Goal: Browse casually

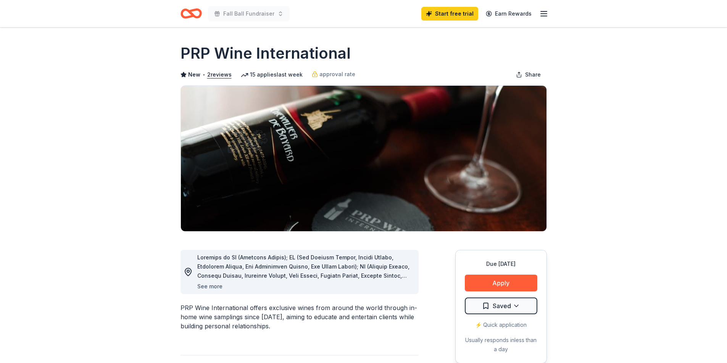
click at [217, 286] on button "See more" at bounding box center [209, 286] width 25 height 9
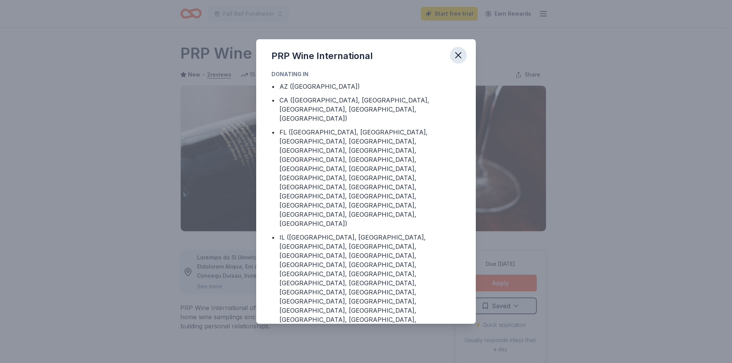
click at [460, 53] on icon "button" at bounding box center [458, 55] width 5 height 5
